Goal: Information Seeking & Learning: Learn about a topic

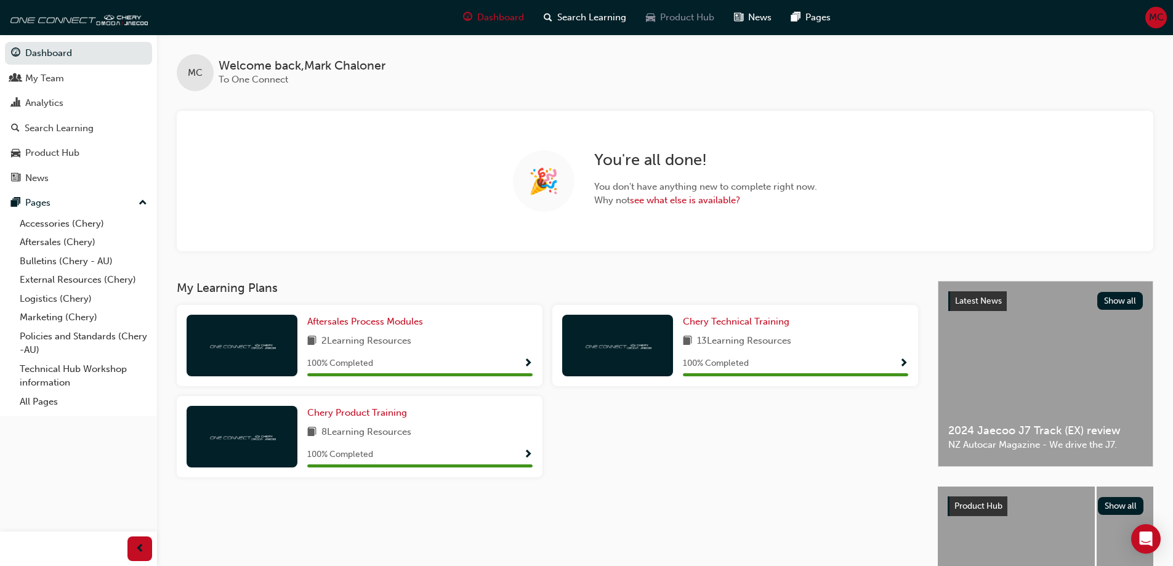
click at [674, 8] on div "Product Hub" at bounding box center [680, 17] width 88 height 25
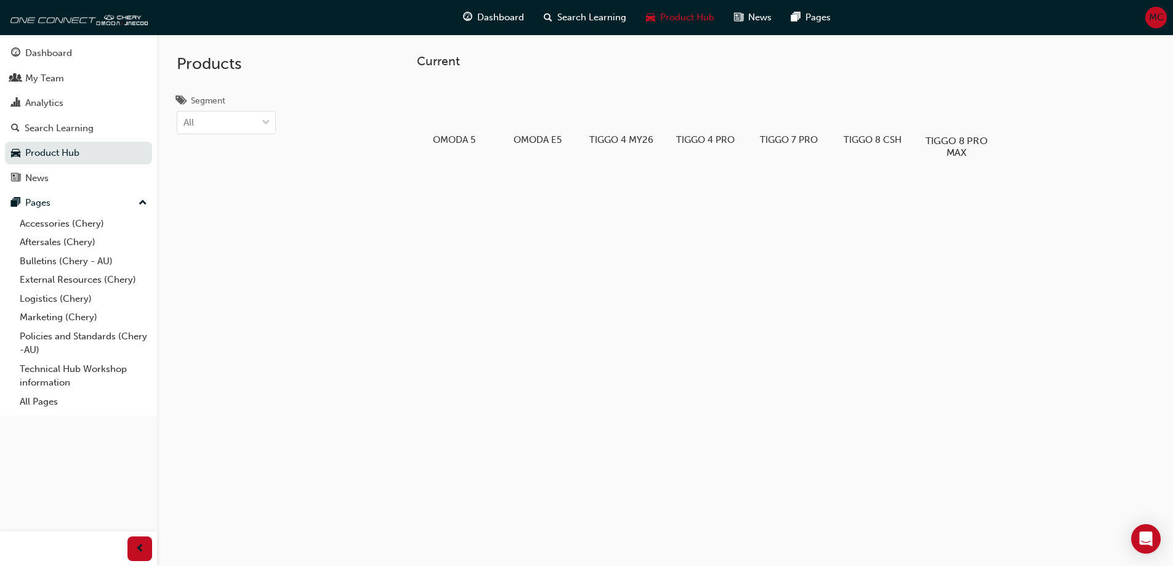
click at [957, 105] on div at bounding box center [956, 105] width 68 height 49
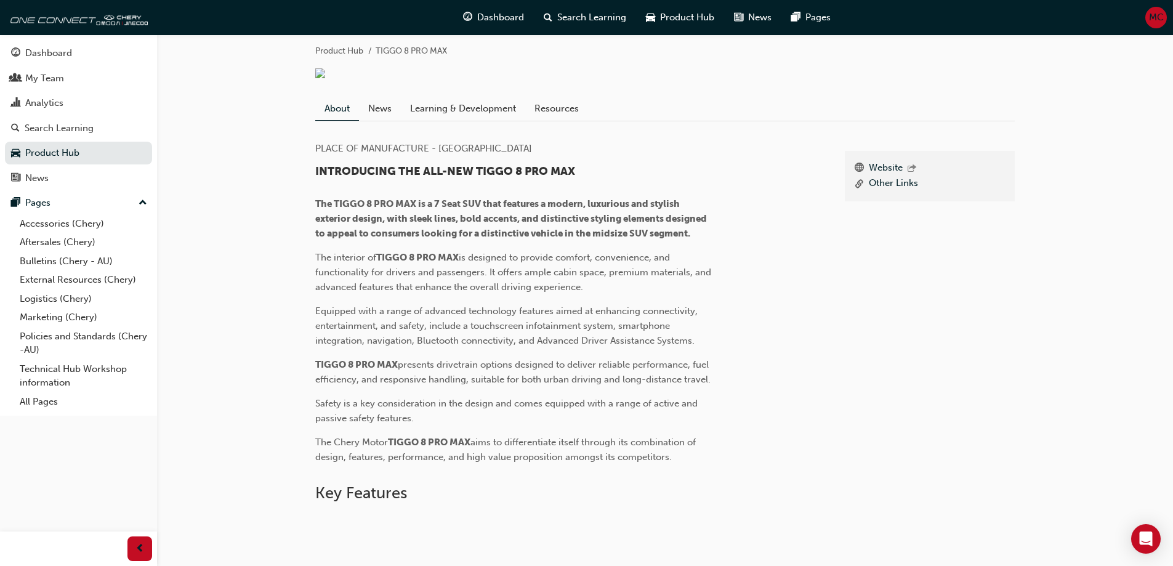
scroll to position [113, 0]
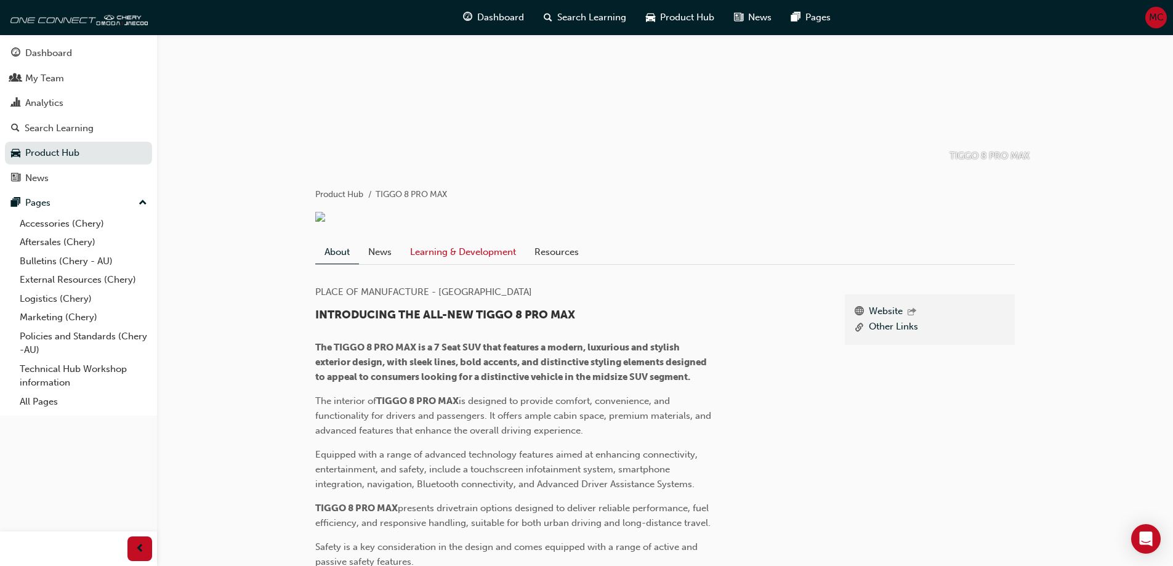
click at [449, 264] on link "Learning & Development" at bounding box center [463, 251] width 124 height 23
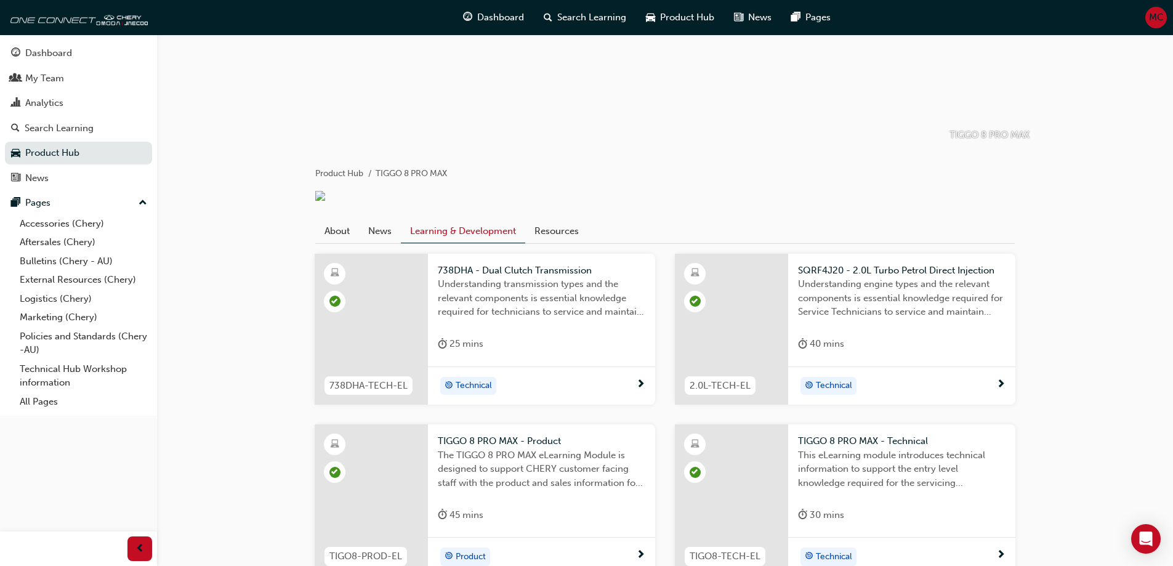
scroll to position [246, 0]
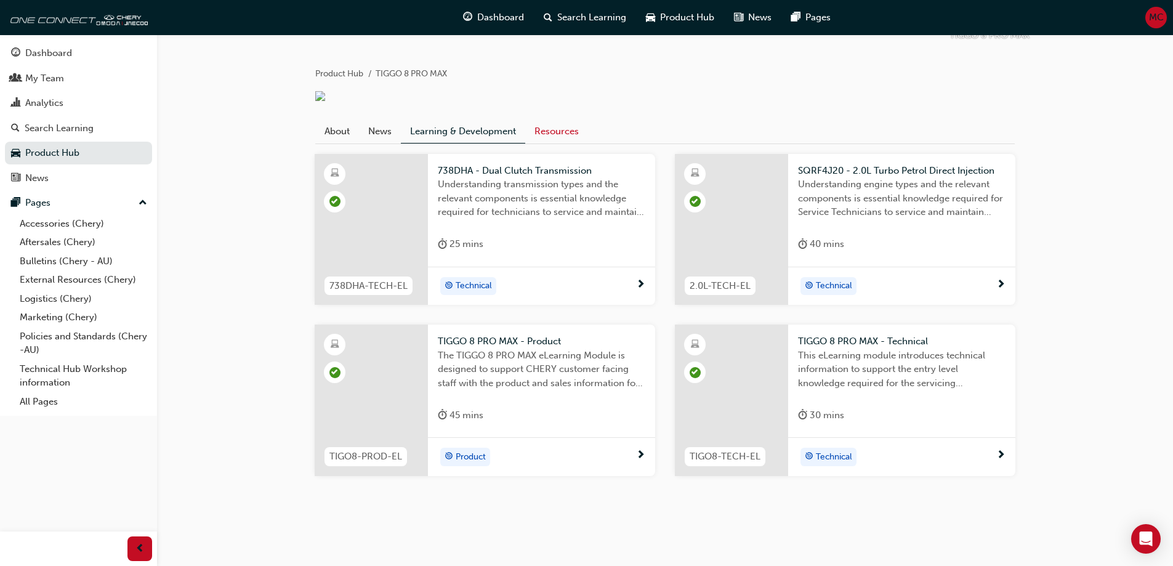
click at [569, 134] on link "Resources" at bounding box center [556, 130] width 63 height 23
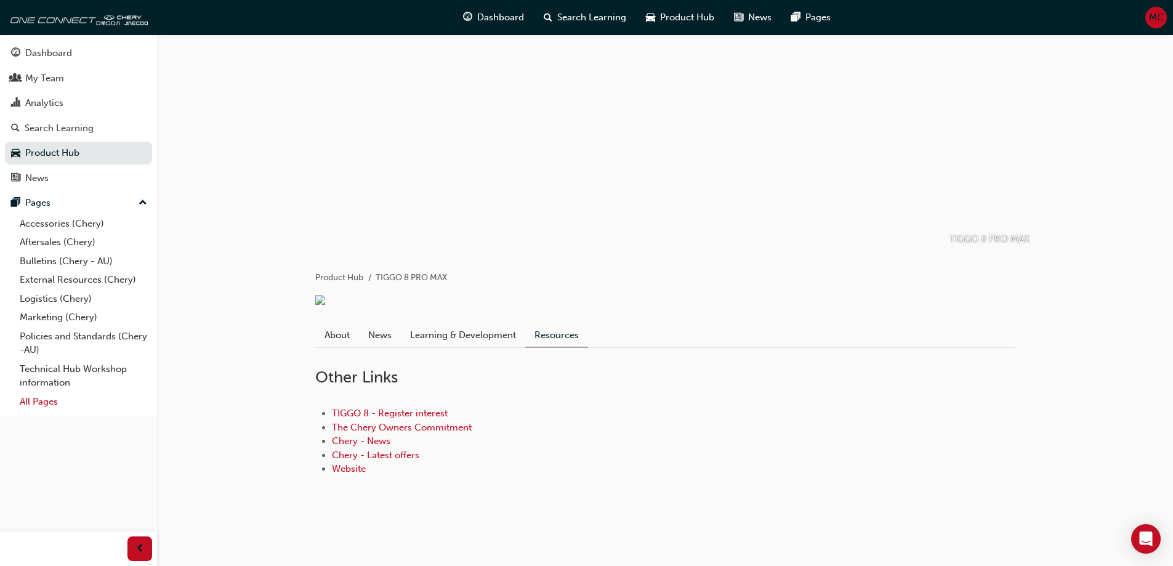
click at [36, 403] on link "All Pages" at bounding box center [83, 401] width 137 height 19
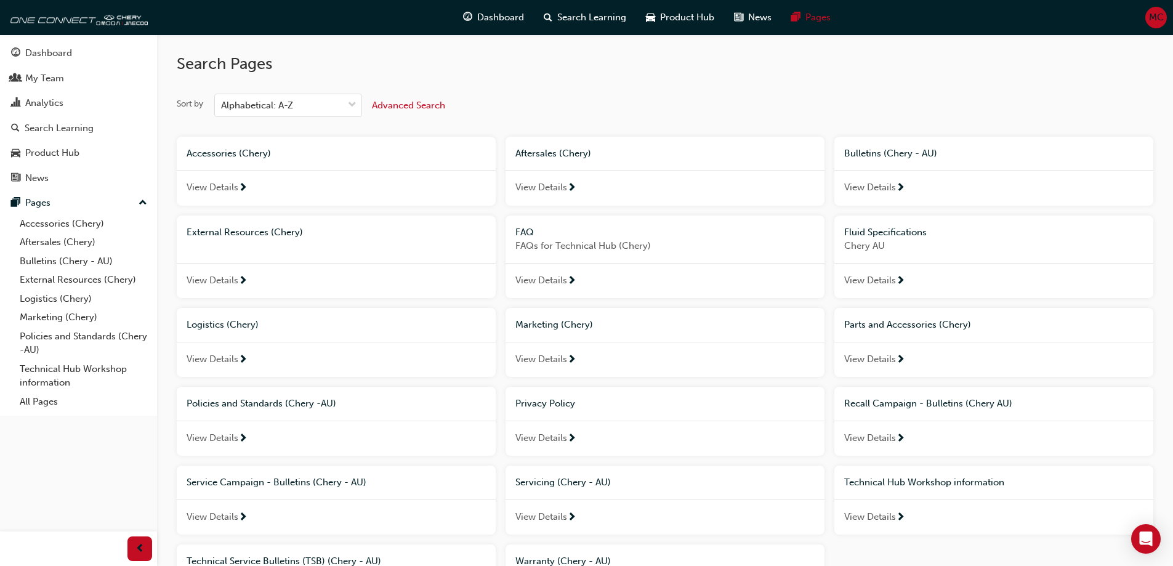
click at [617, 483] on div "Servicing (Chery - AU)" at bounding box center [664, 482] width 299 height 14
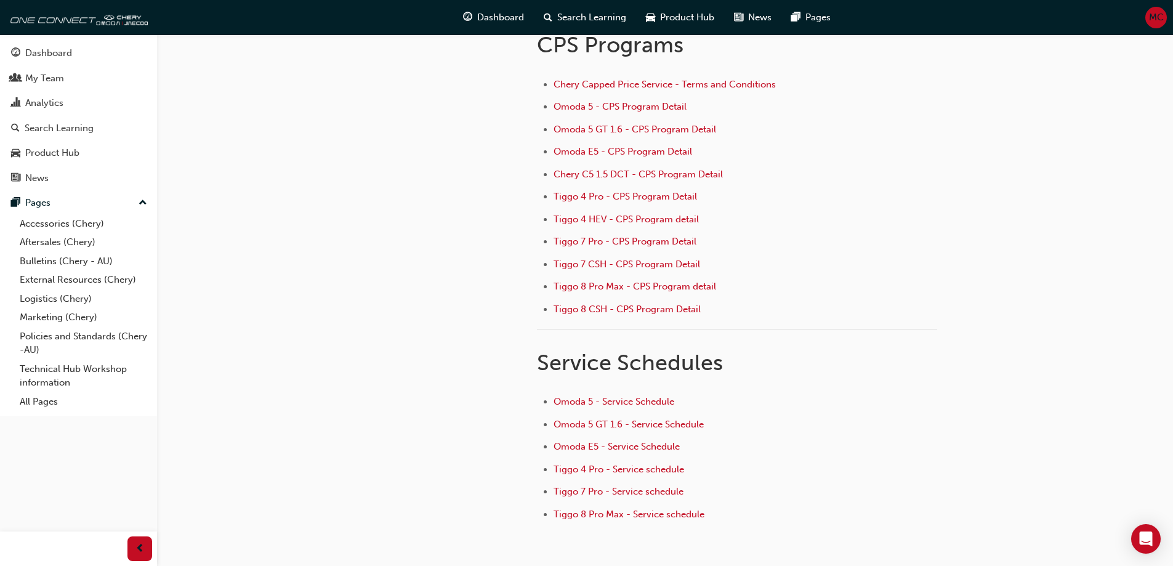
scroll to position [187, 0]
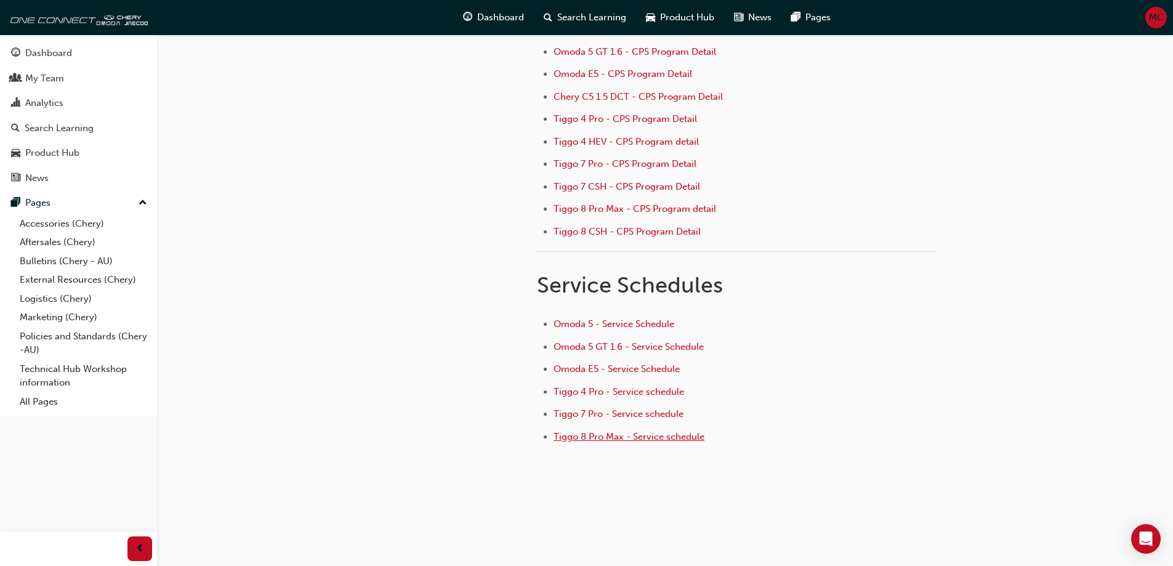
click at [626, 433] on span "Tiggo 8 Pro Max - Service schedule" at bounding box center [629, 436] width 151 height 11
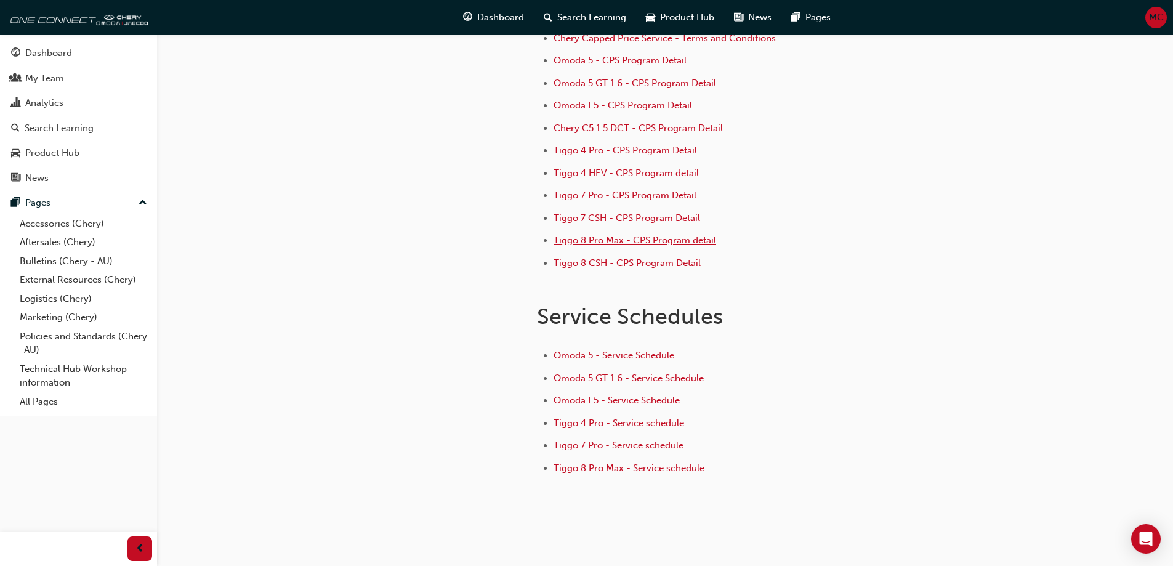
scroll to position [187, 0]
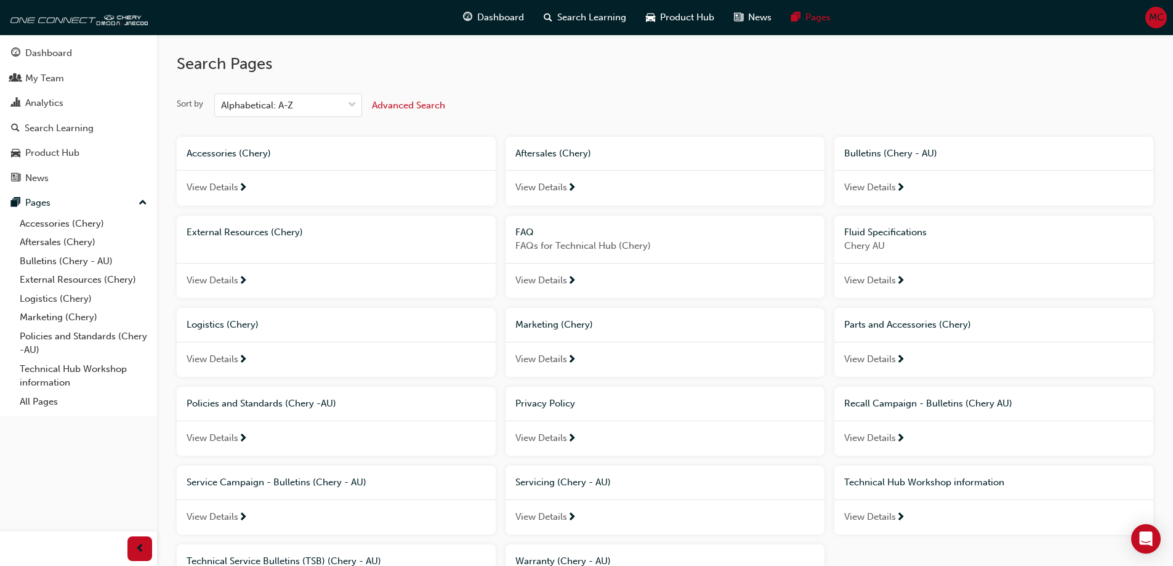
click at [893, 233] on span "Fluid Specifications" at bounding box center [885, 232] width 83 height 11
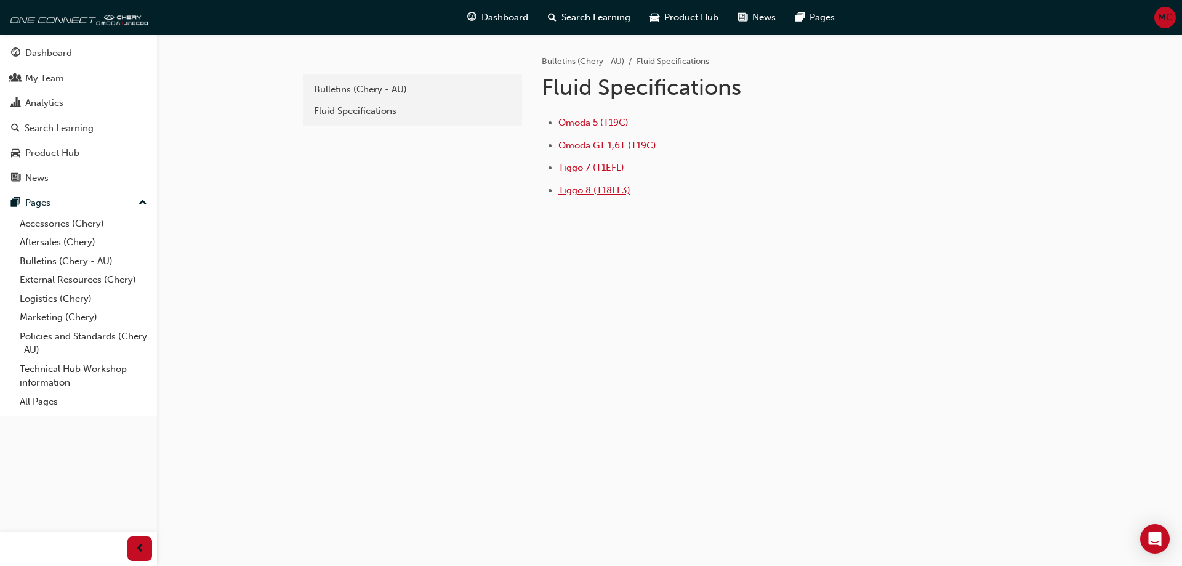
click at [611, 187] on span "Tiggo 8 (T18FL3)" at bounding box center [594, 190] width 72 height 11
click at [617, 163] on span "Tiggo 7 (T1EFL)" at bounding box center [591, 167] width 66 height 11
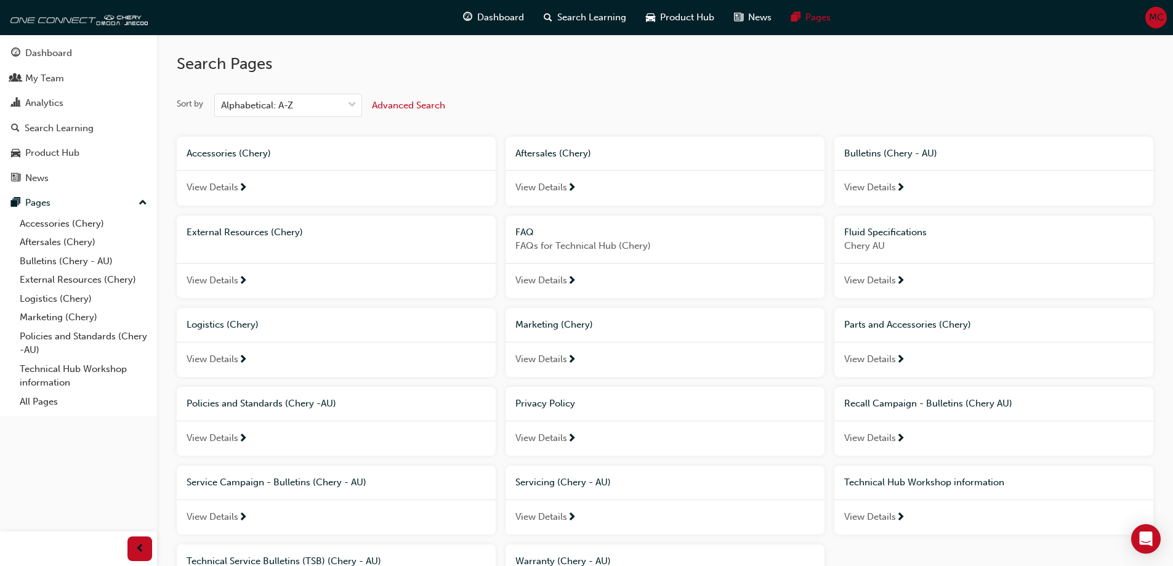
click at [543, 518] on span "View Details" at bounding box center [541, 517] width 52 height 14
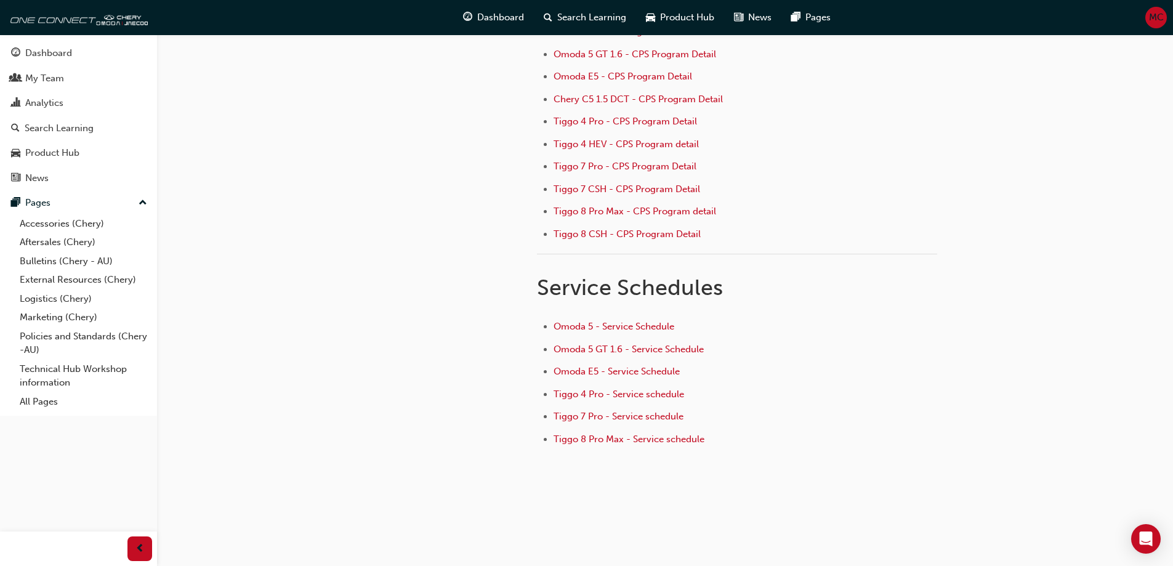
scroll to position [187, 0]
click at [597, 435] on span "Tiggo 8 Pro Max - Service schedule" at bounding box center [629, 436] width 151 height 11
click at [617, 328] on span "Omoda 5 - Service Schedule" at bounding box center [614, 325] width 121 height 11
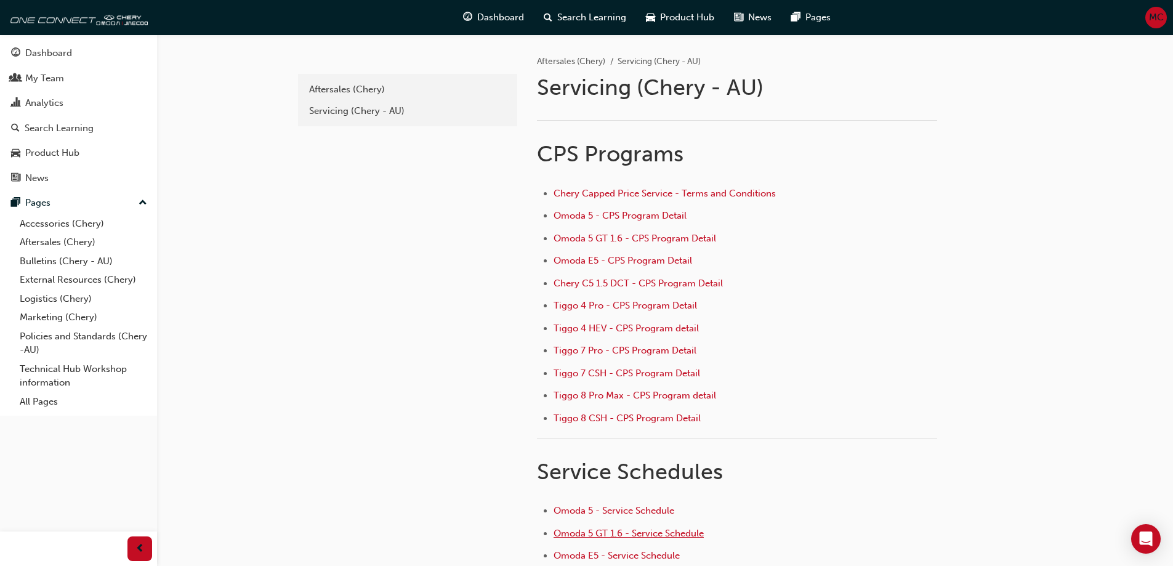
click at [611, 528] on span "Omoda 5 GT 1.6 - Service Schedule" at bounding box center [629, 533] width 150 height 11
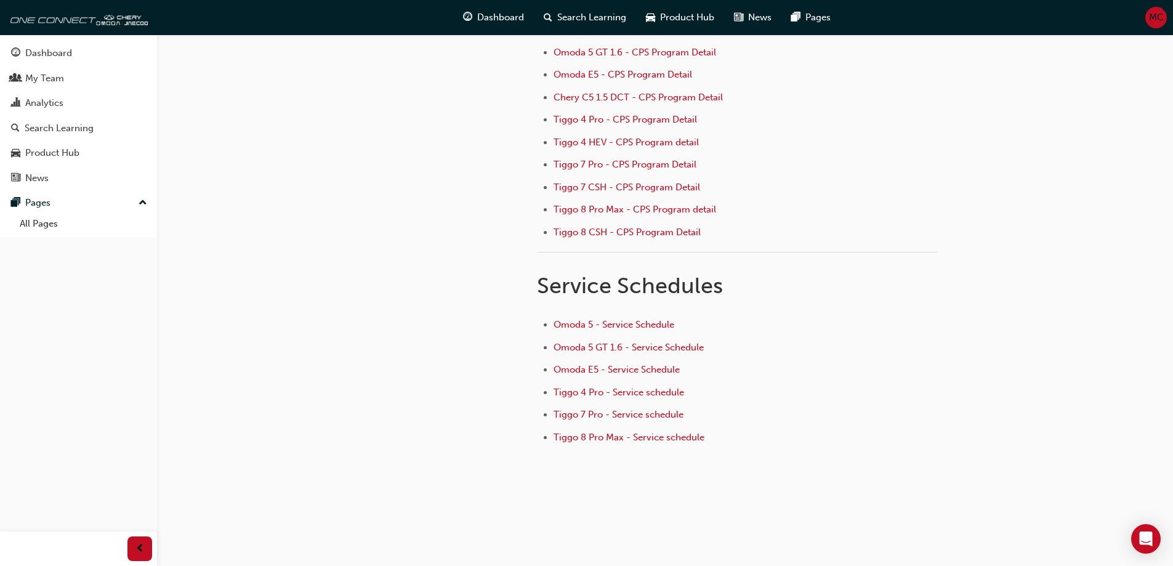
scroll to position [187, 0]
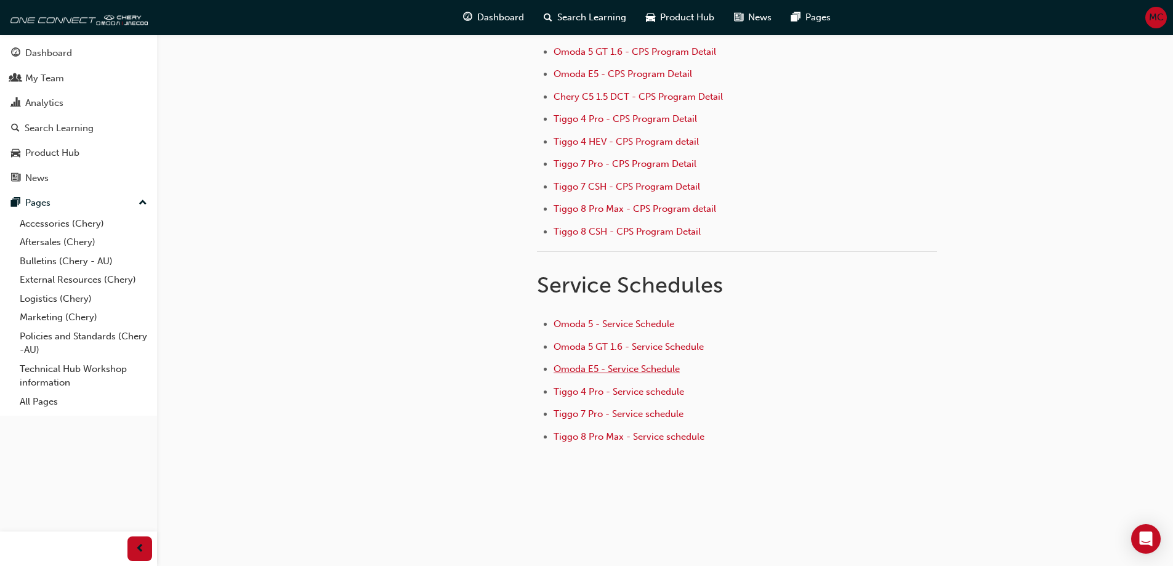
click at [632, 368] on span "Omoda E5 - Service Schedule" at bounding box center [617, 368] width 126 height 11
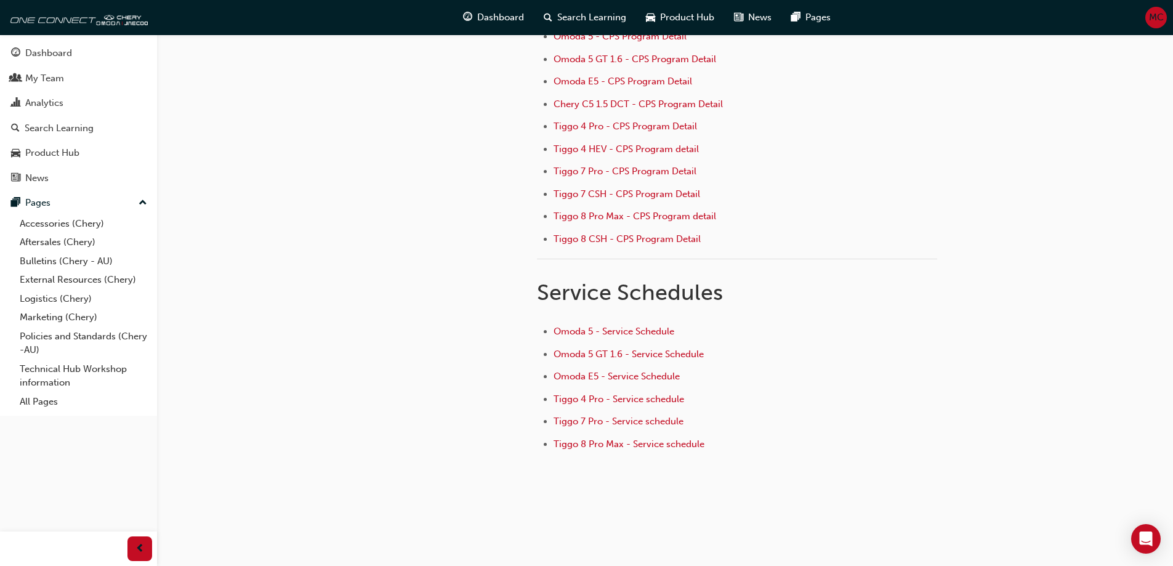
scroll to position [185, 0]
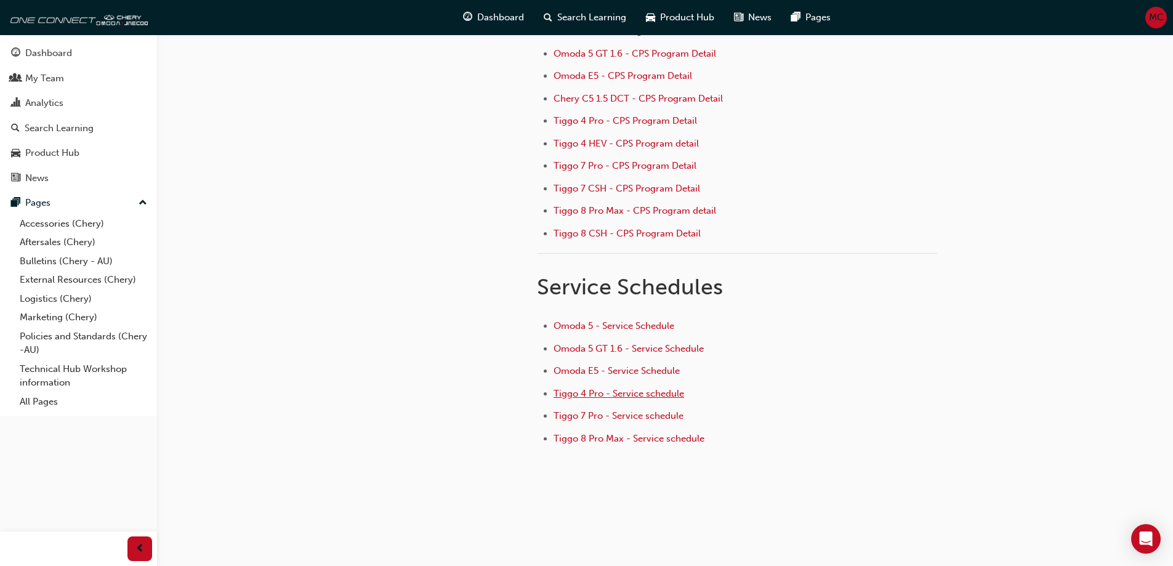
click at [622, 397] on span "Tiggo 4 Pro - Service schedule" at bounding box center [619, 393] width 131 height 11
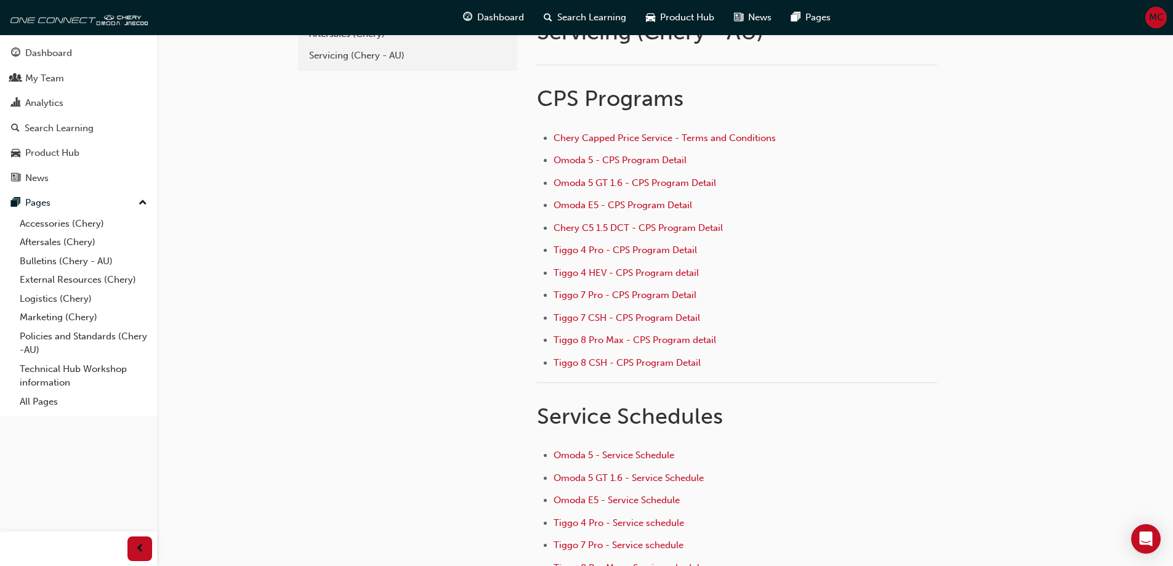
scroll to position [187, 0]
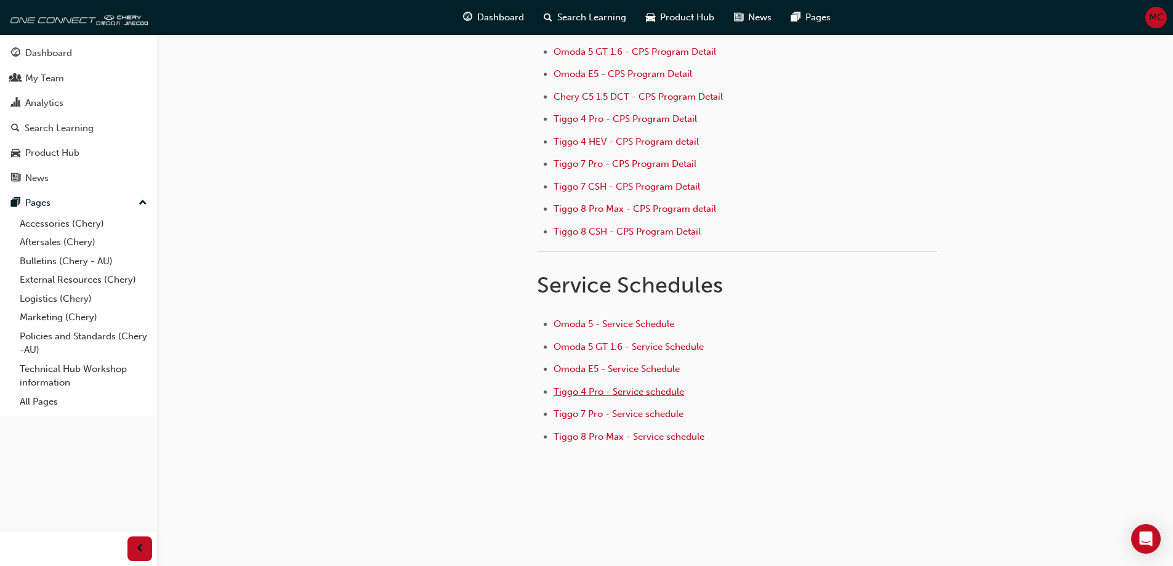
click at [585, 390] on span "Tiggo 4 Pro - Service schedule" at bounding box center [619, 391] width 131 height 11
click at [647, 408] on span "Tiggo 7 Pro - Service schedule" at bounding box center [619, 413] width 130 height 11
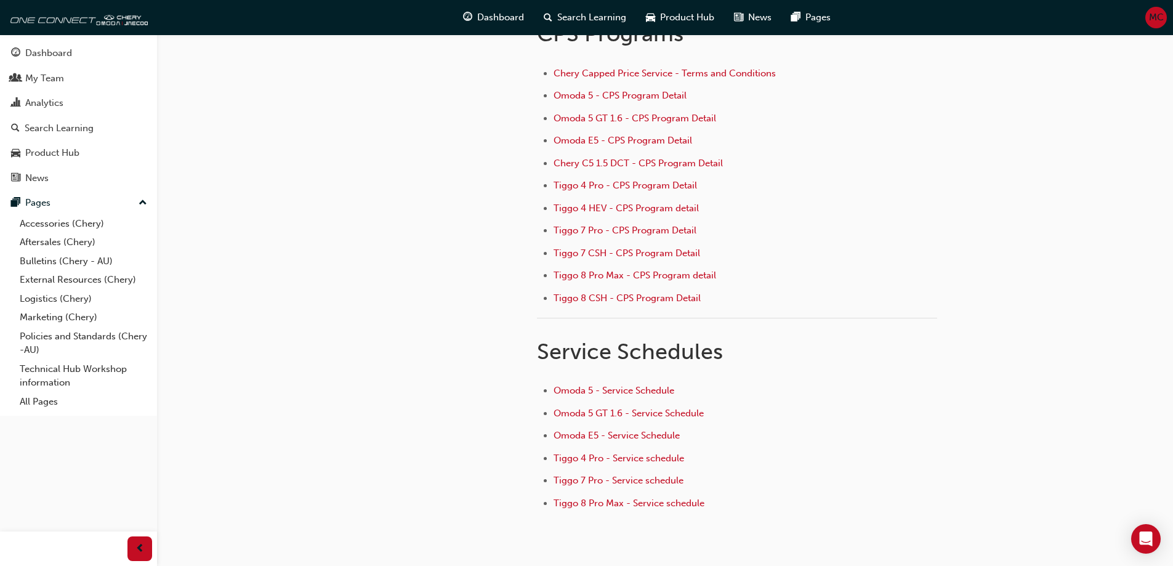
scroll to position [187, 0]
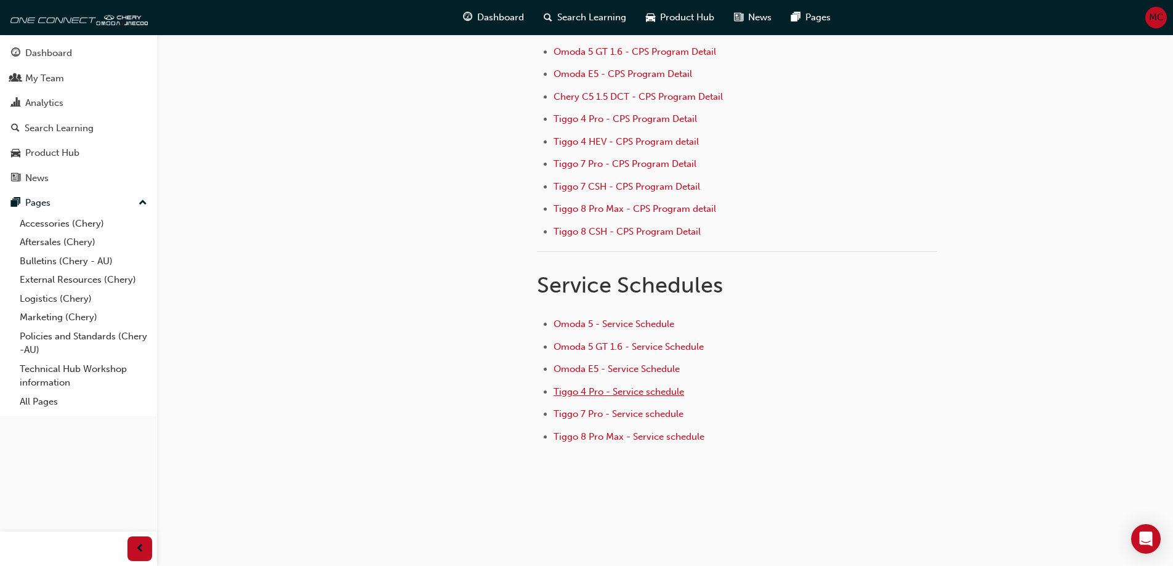
click at [583, 390] on span "Tiggo 4 Pro - Service schedule" at bounding box center [619, 391] width 131 height 11
